Goal: Task Accomplishment & Management: Use online tool/utility

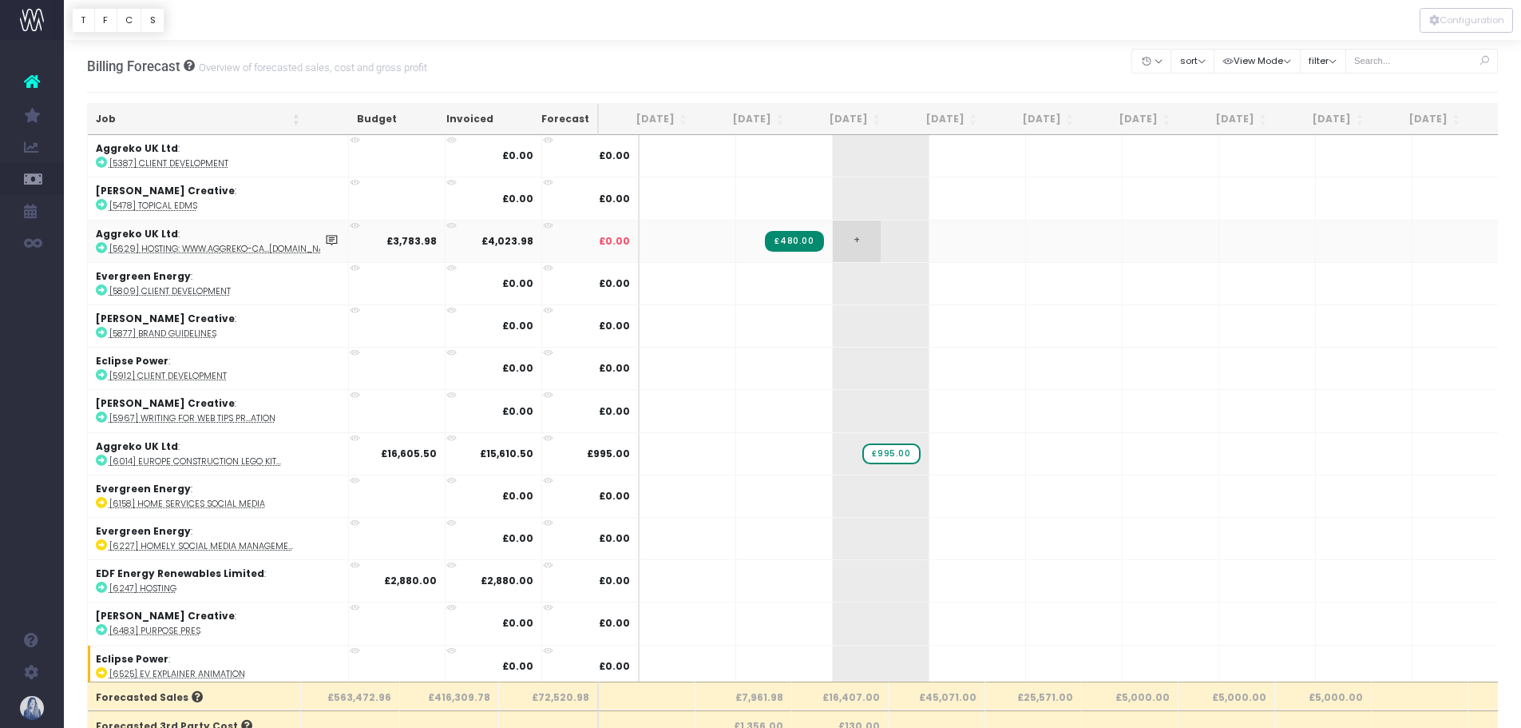
click at [833, 248] on span "+" at bounding box center [857, 241] width 48 height 42
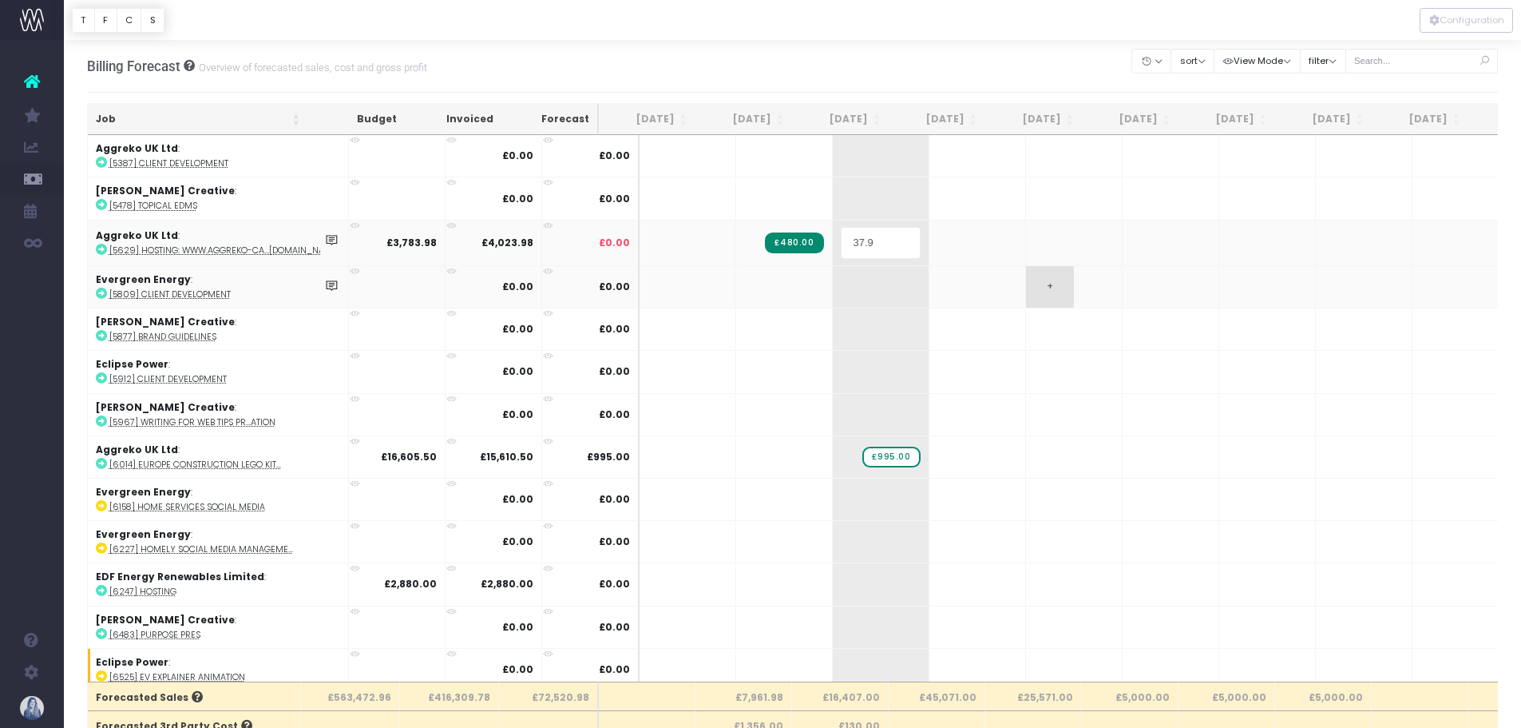
type input "37.98"
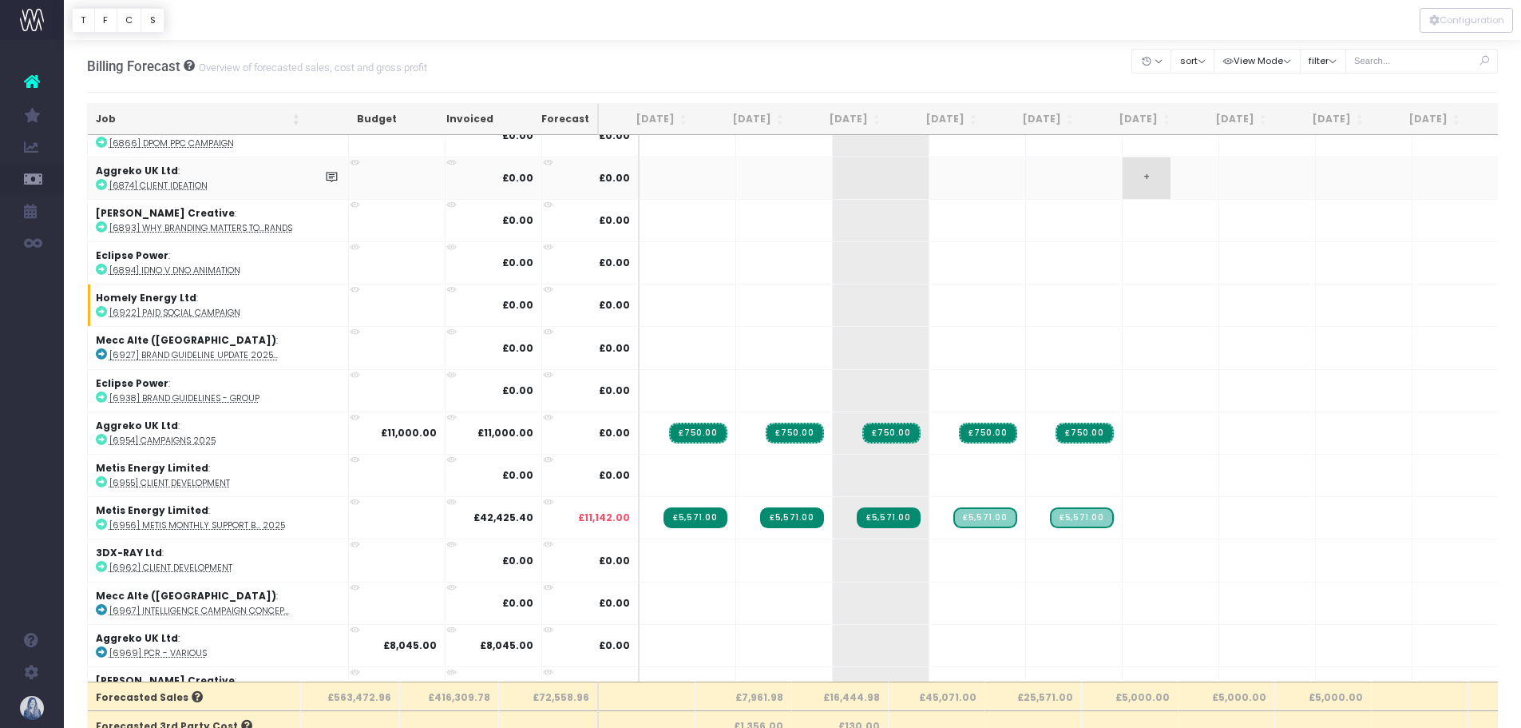
scroll to position [1278, 0]
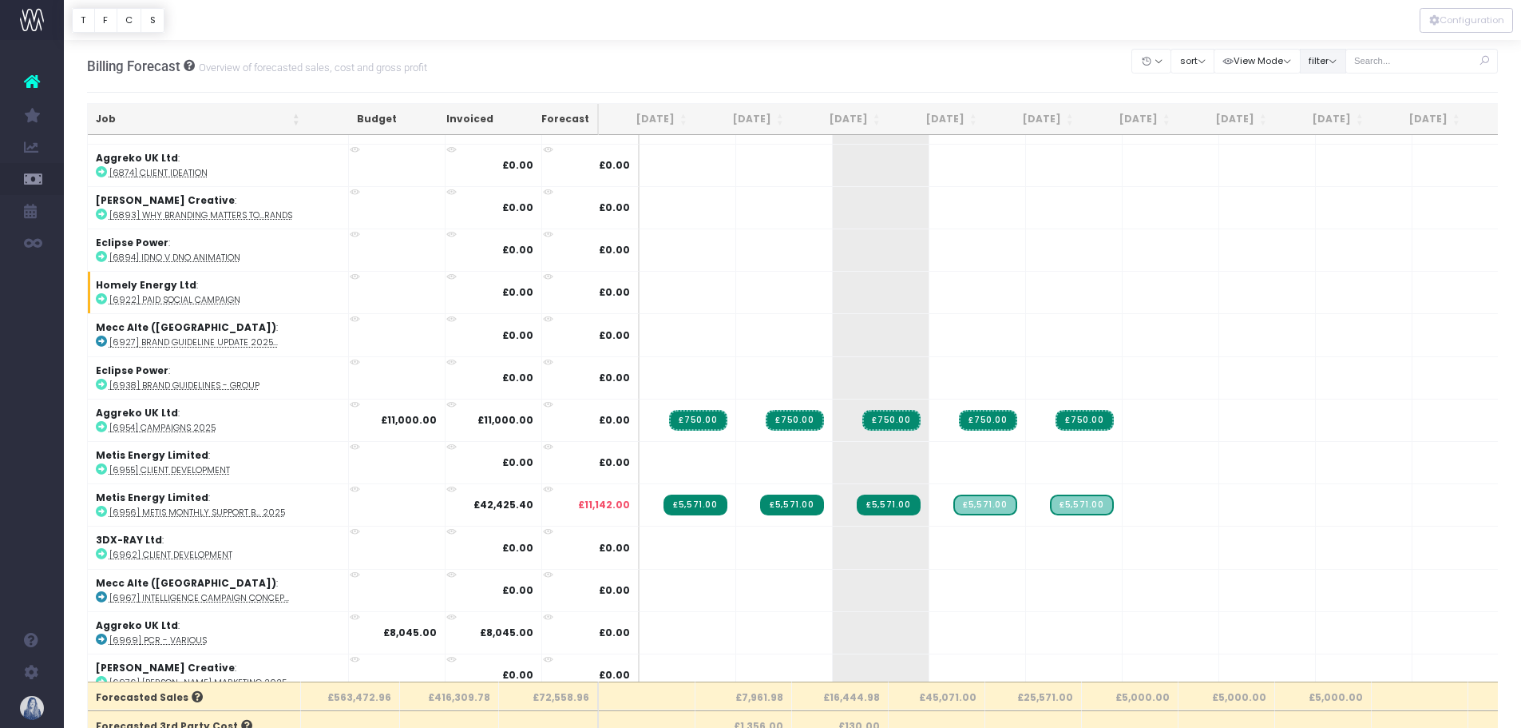
click at [1340, 57] on button "filter" at bounding box center [1323, 61] width 46 height 25
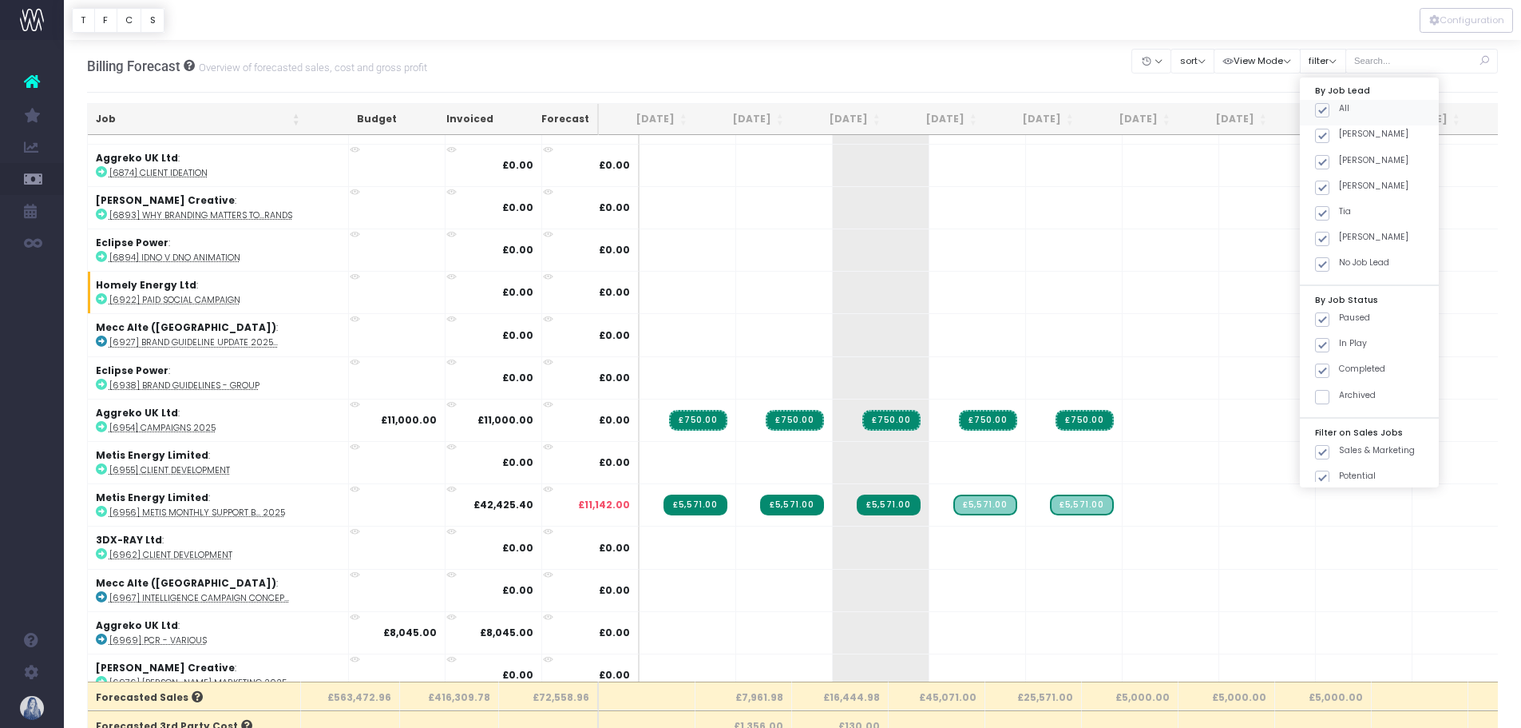
click at [1319, 105] on span at bounding box center [1322, 110] width 14 height 14
click at [1339, 105] on input "All" at bounding box center [1344, 107] width 10 height 10
checkbox input "false"
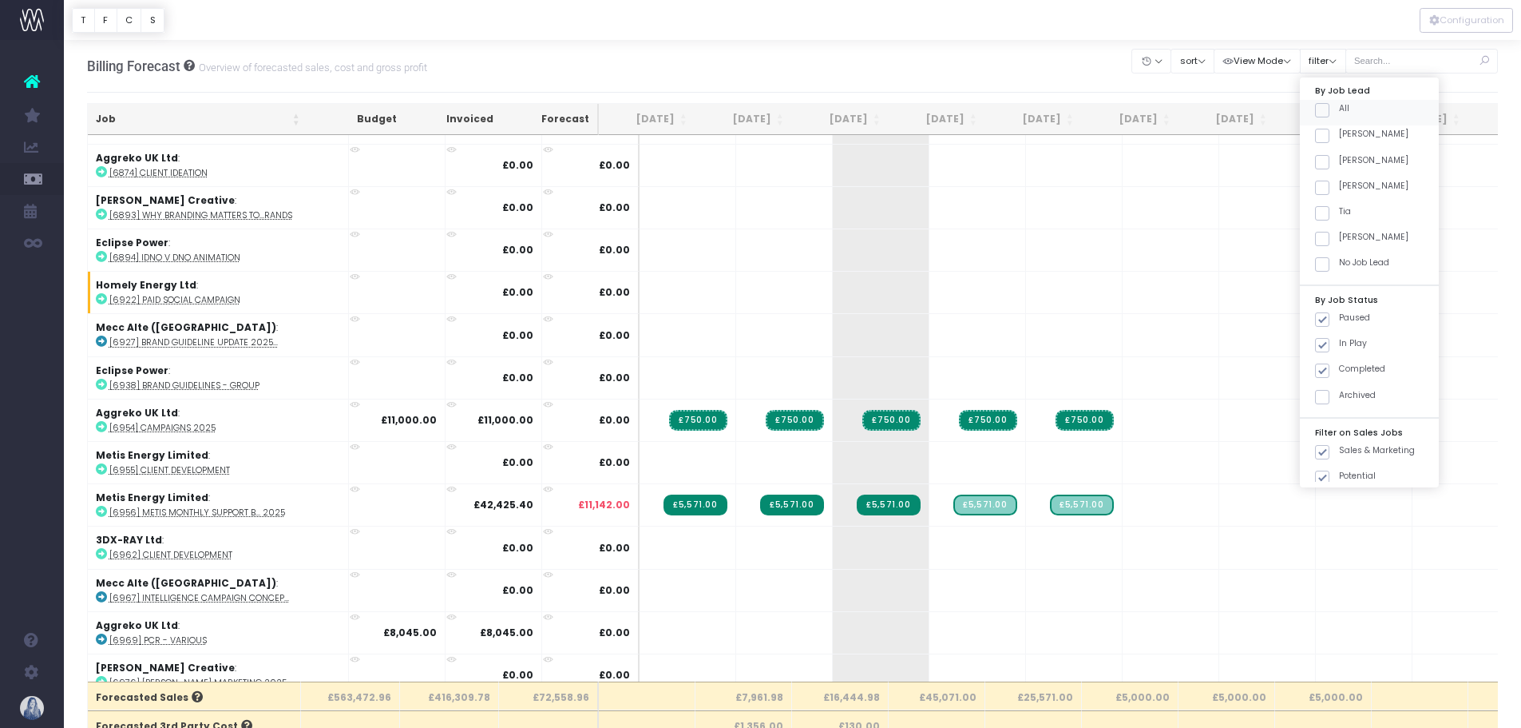
checkbox input "false"
click at [1326, 137] on span at bounding box center [1322, 136] width 14 height 14
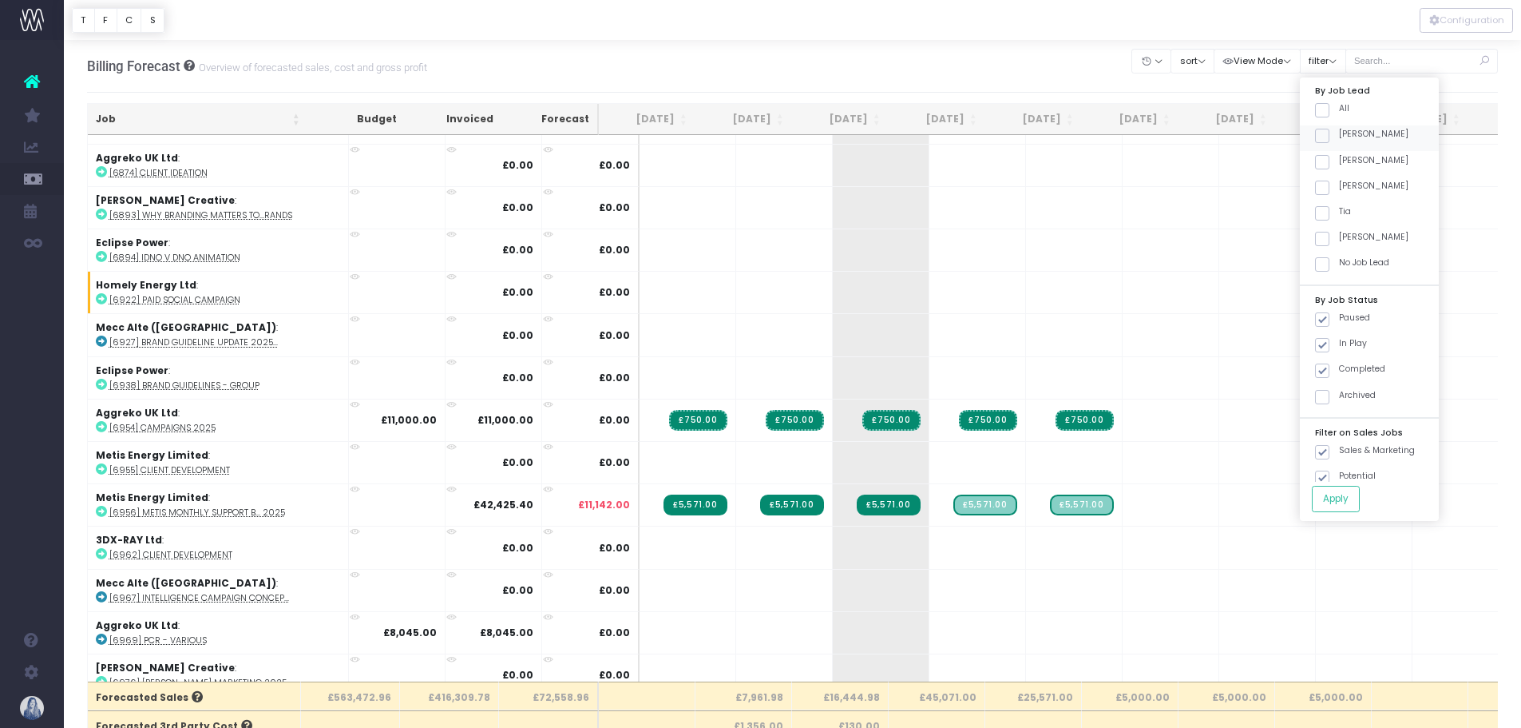
click at [1339, 137] on input "[PERSON_NAME]" at bounding box center [1344, 133] width 10 height 10
checkbox input "true"
click at [1340, 508] on button "Apply" at bounding box center [1336, 499] width 48 height 26
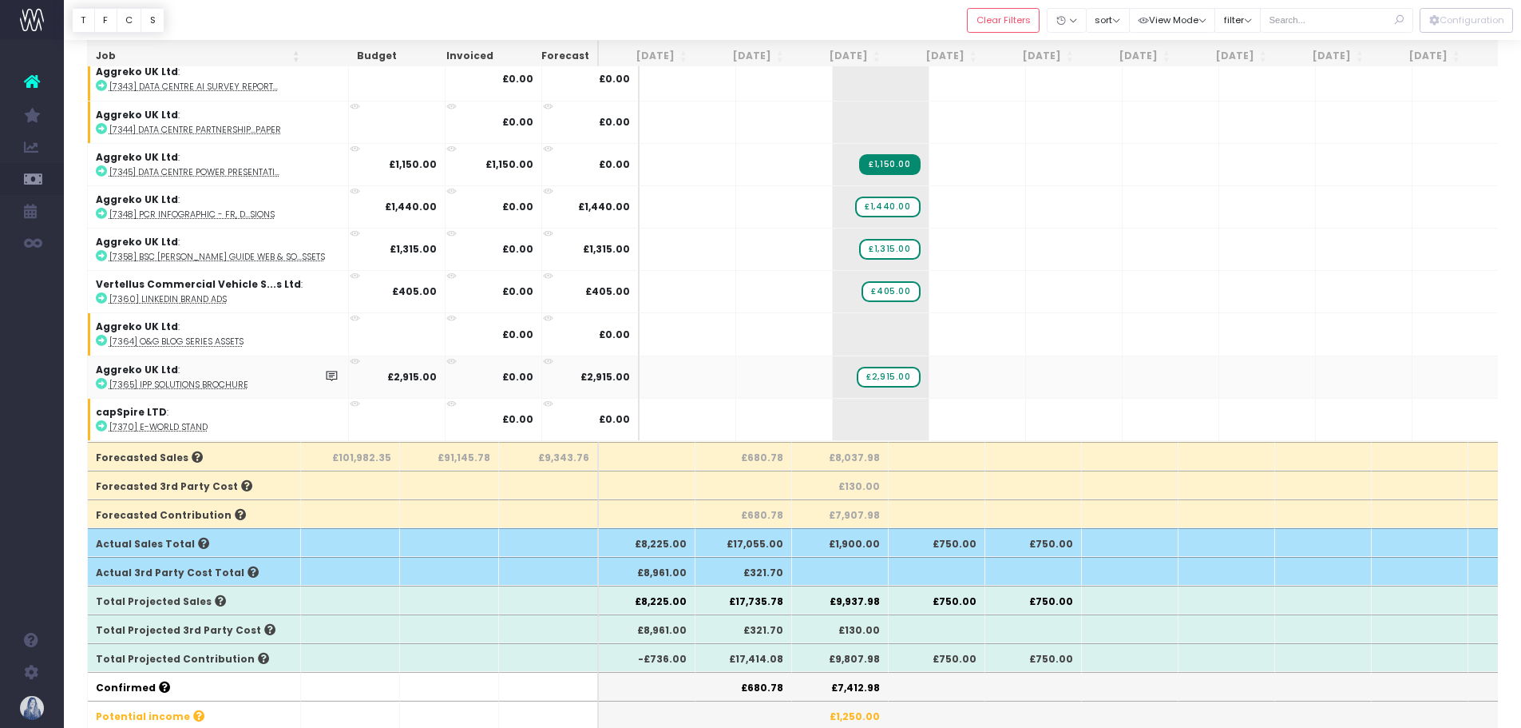
scroll to position [1098, 0]
